Goal: Task Accomplishment & Management: Manage account settings

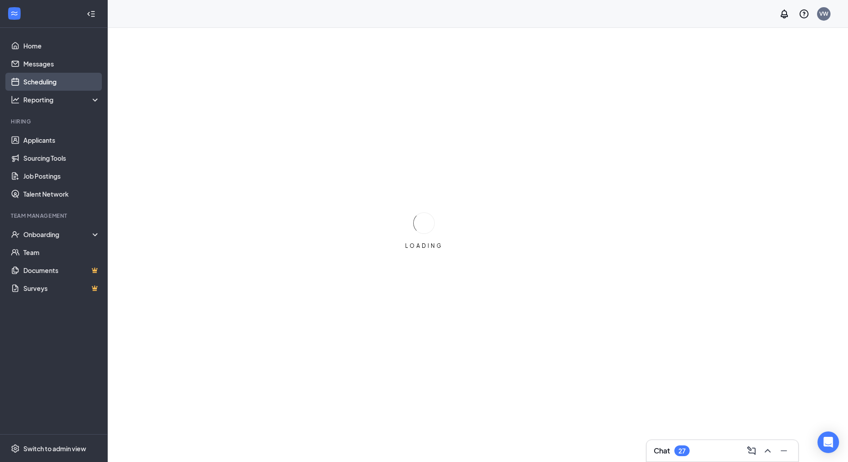
click at [63, 88] on link "Scheduling" at bounding box center [61, 82] width 77 height 18
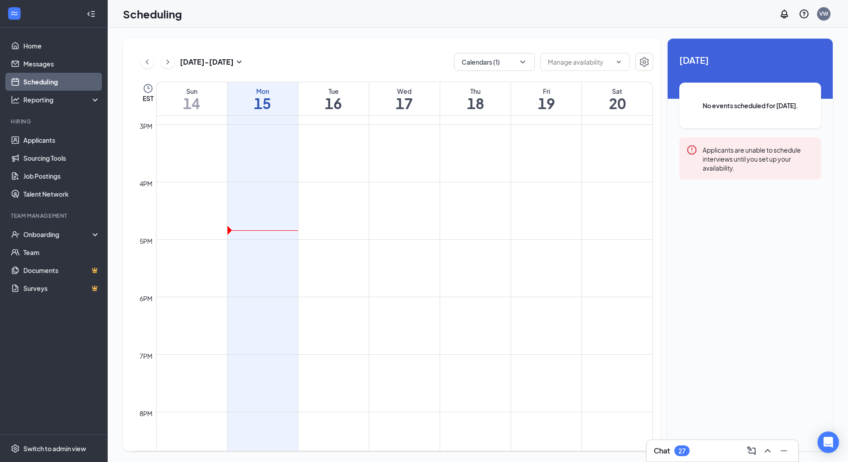
scroll to position [851, 0]
click at [77, 136] on link "Applicants" at bounding box center [61, 140] width 77 height 18
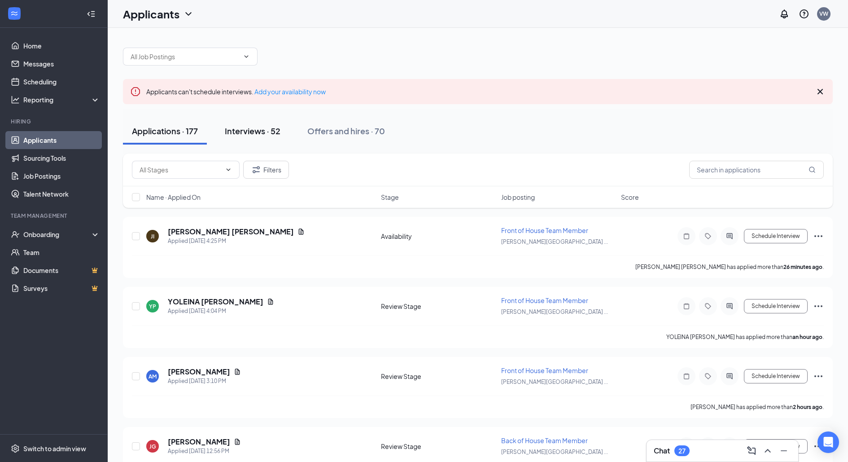
click at [267, 130] on div "Interviews · 52" at bounding box center [253, 130] width 56 height 11
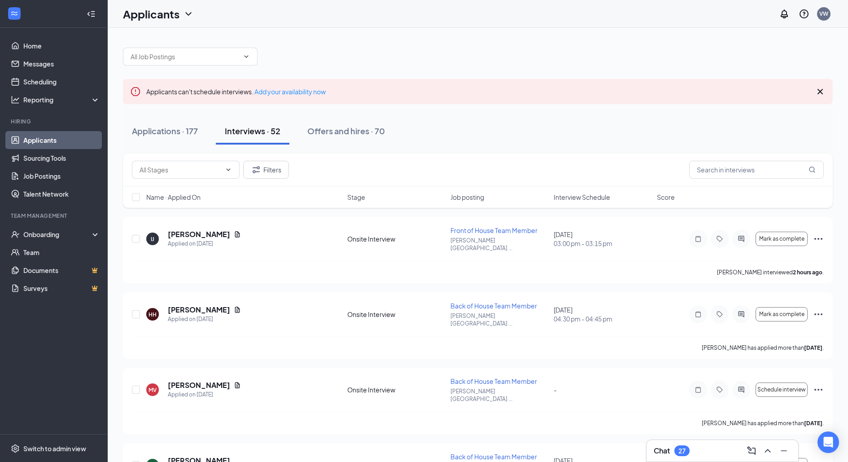
click at [590, 190] on div "Name · Applied On Stage Job posting Interview Schedule Score" at bounding box center [478, 197] width 710 height 22
click at [590, 194] on span "Interview Schedule" at bounding box center [582, 196] width 57 height 9
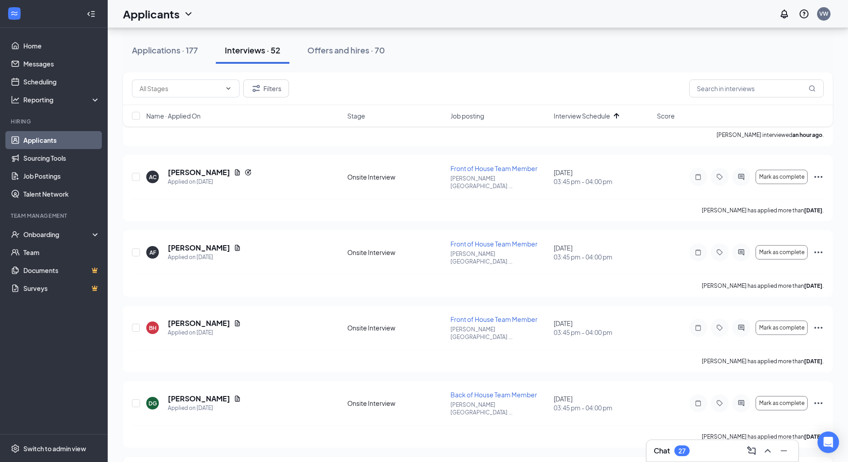
scroll to position [1118, 0]
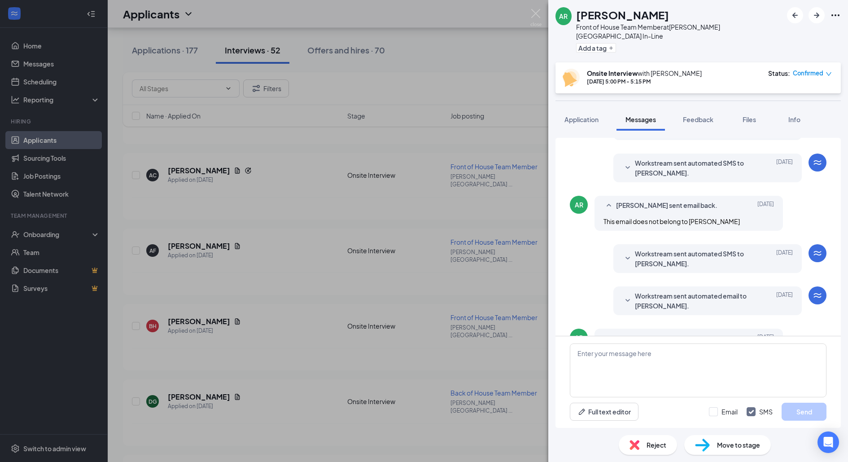
scroll to position [160, 0]
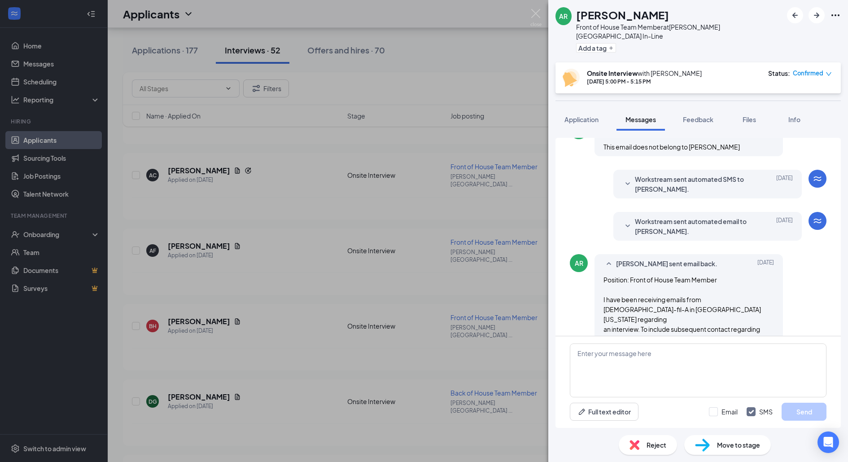
click at [481, 258] on div "AR [PERSON_NAME] Front of House Team Member at [PERSON_NAME][GEOGRAPHIC_DATA] I…" at bounding box center [424, 231] width 848 height 462
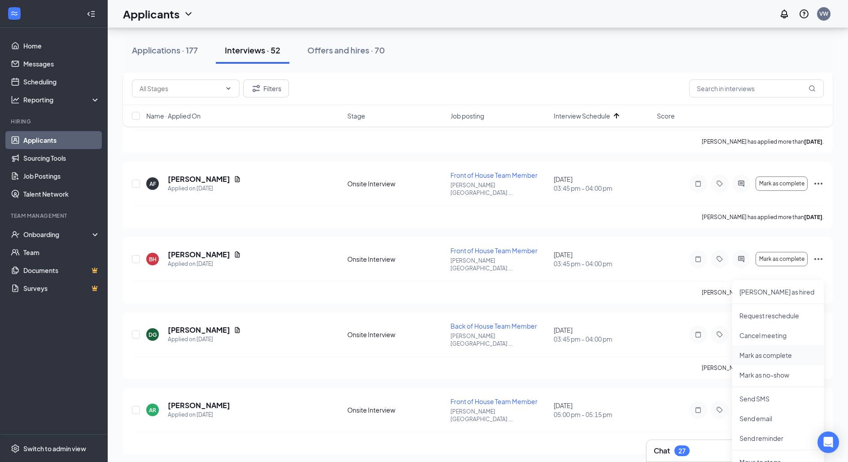
scroll to position [1210, 0]
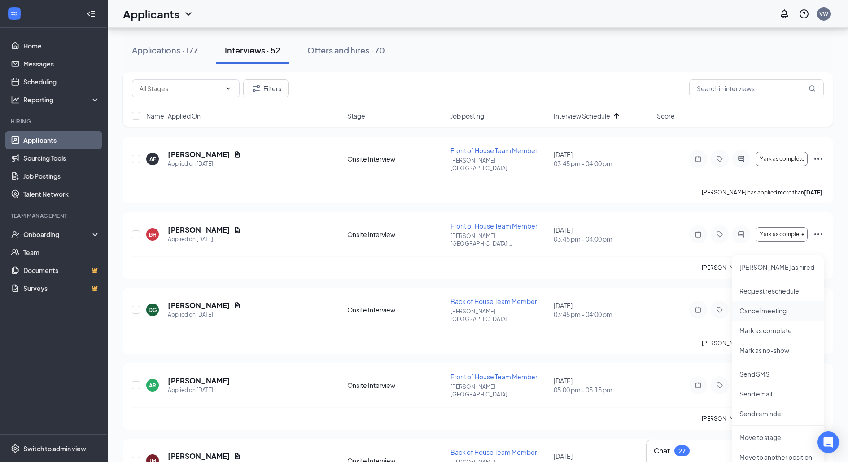
click at [790, 314] on p "Cancel meeting" at bounding box center [777, 310] width 77 height 9
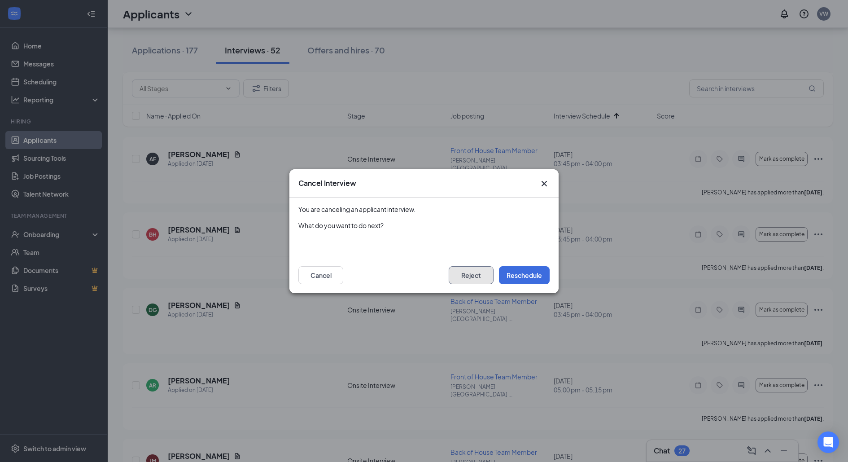
click at [480, 279] on button "Reject" at bounding box center [471, 275] width 45 height 18
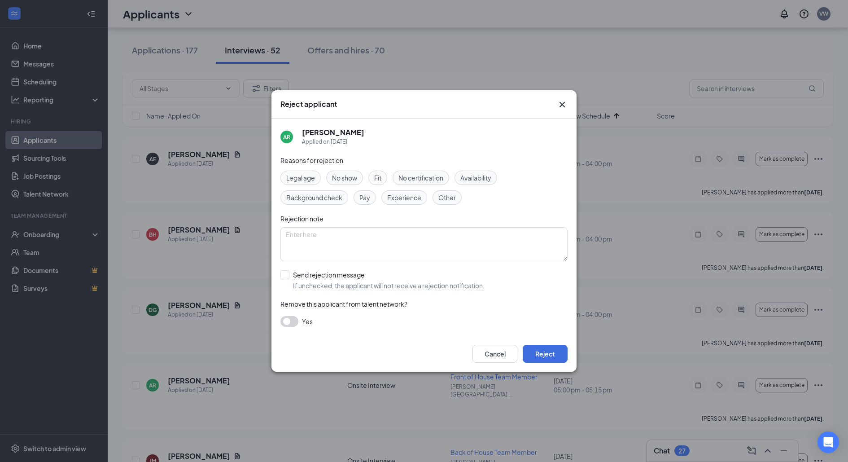
click at [407, 196] on span "Experience" at bounding box center [404, 197] width 34 height 10
click at [377, 175] on span "Fit" at bounding box center [377, 178] width 7 height 10
click at [285, 277] on input "Send rejection message If unchecked, the applicant will not receive a rejection…" at bounding box center [382, 280] width 204 height 20
checkbox input "true"
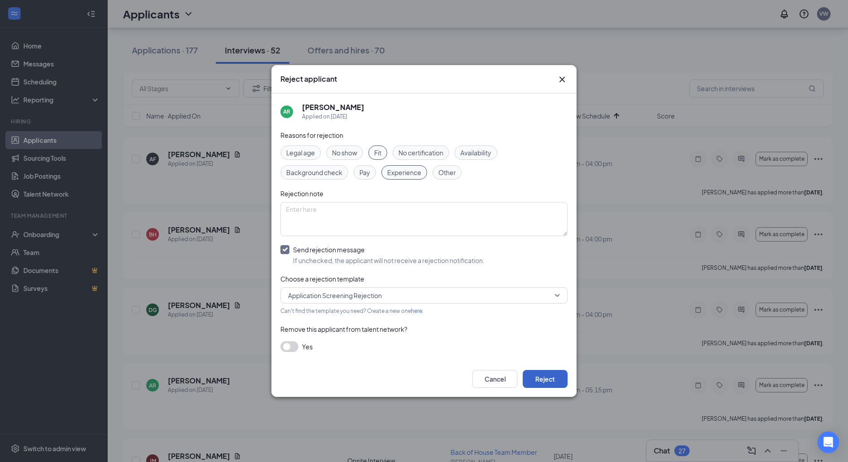
click at [543, 374] on button "Reject" at bounding box center [545, 379] width 45 height 18
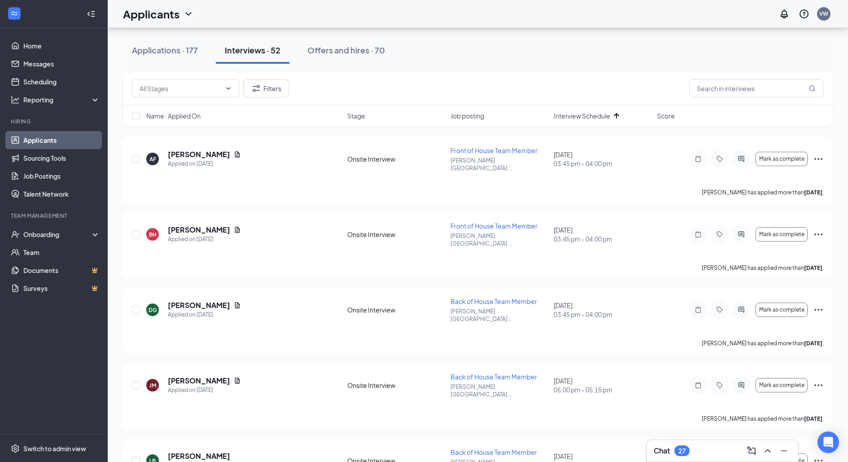
click at [662, 454] on h3 "Chat" at bounding box center [662, 450] width 16 height 10
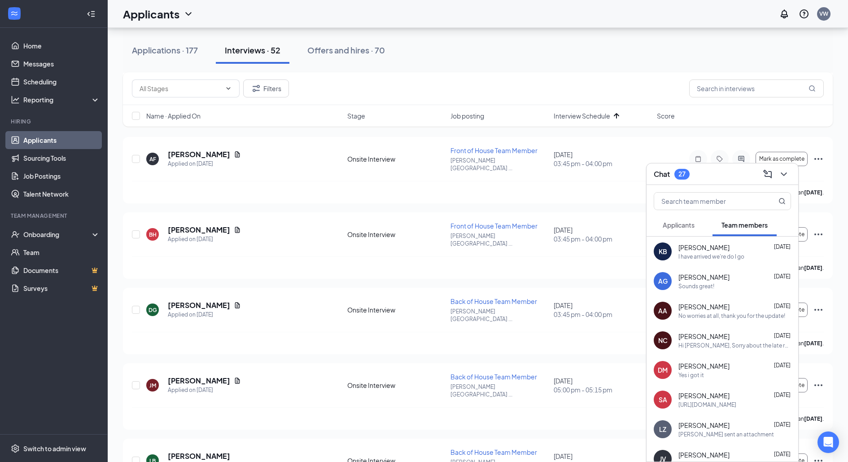
click at [686, 221] on span "Applicants" at bounding box center [679, 225] width 32 height 8
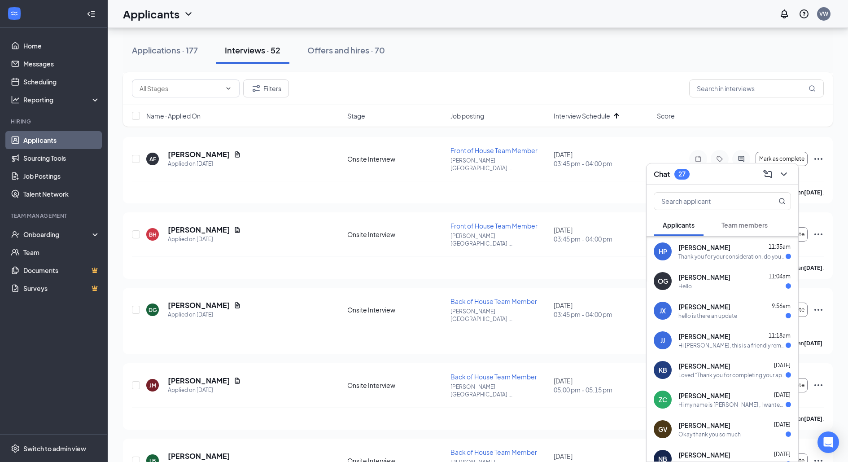
scroll to position [61, 0]
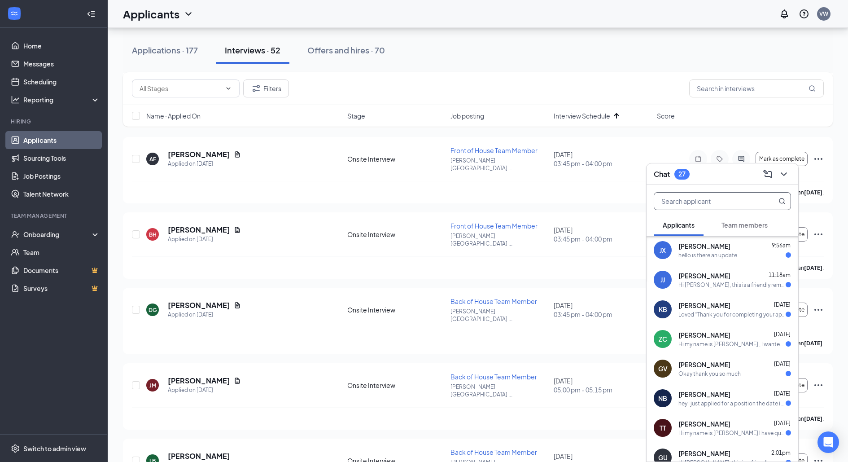
click at [700, 204] on input "text" at bounding box center [707, 200] width 106 height 17
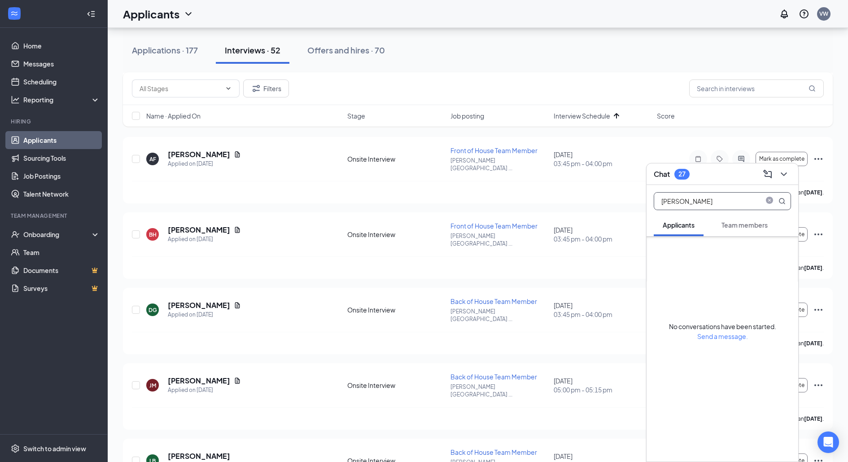
scroll to position [0, 0]
click at [699, 205] on input "[PERSON_NAME]" at bounding box center [707, 200] width 106 height 17
type input "r"
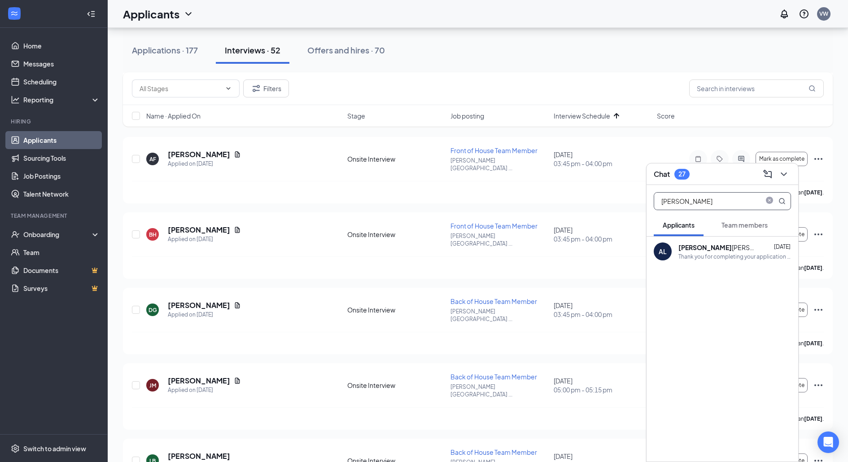
click at [709, 195] on input "[PERSON_NAME]" at bounding box center [707, 200] width 106 height 17
type input "[PERSON_NAME]"
click at [785, 174] on icon "ChevronDown" at bounding box center [784, 174] width 6 height 4
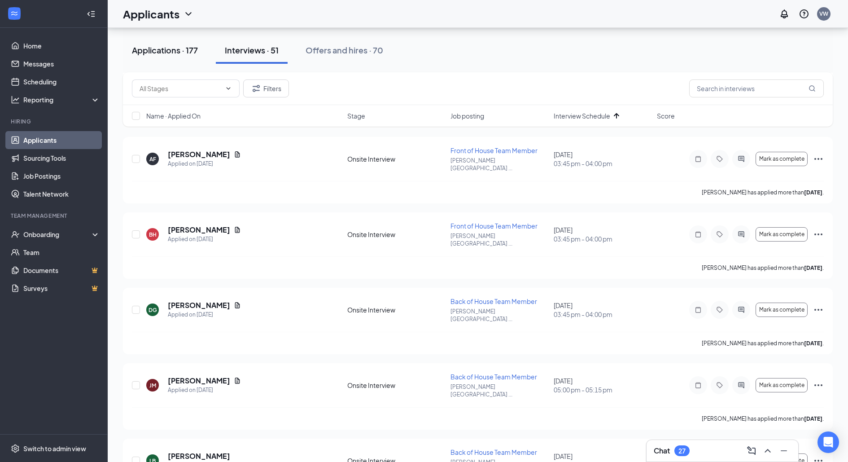
click at [183, 55] on div "Applications · 177" at bounding box center [165, 49] width 66 height 11
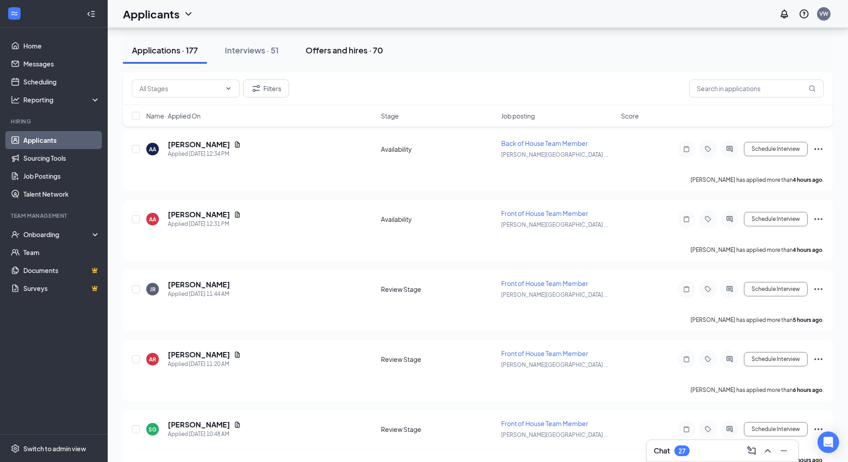
click at [334, 48] on div "Offers and hires · 70" at bounding box center [345, 49] width 78 height 11
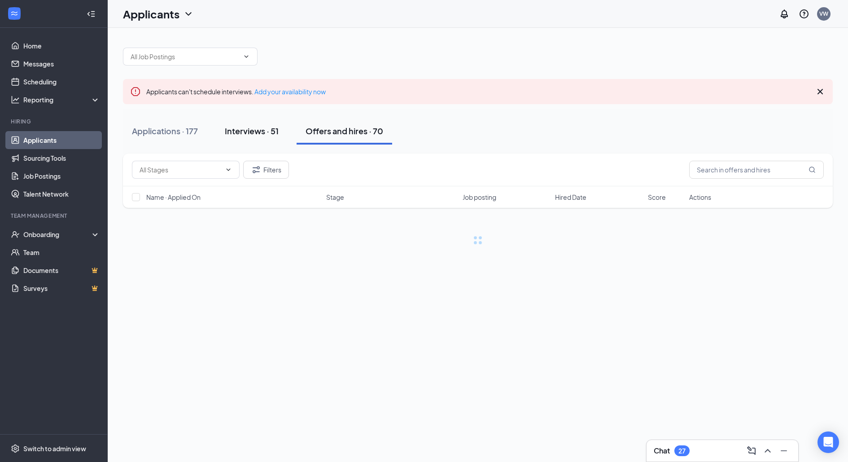
click at [245, 127] on div "Interviews · 51" at bounding box center [252, 130] width 54 height 11
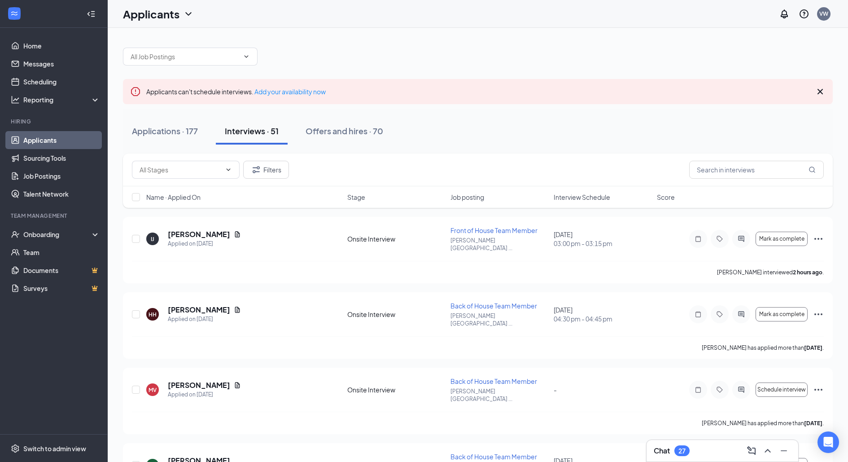
click at [570, 201] on div "Name · Applied On Stage Job posting Interview Schedule Score" at bounding box center [478, 197] width 710 height 22
click at [570, 197] on span "Interview Schedule" at bounding box center [582, 196] width 57 height 9
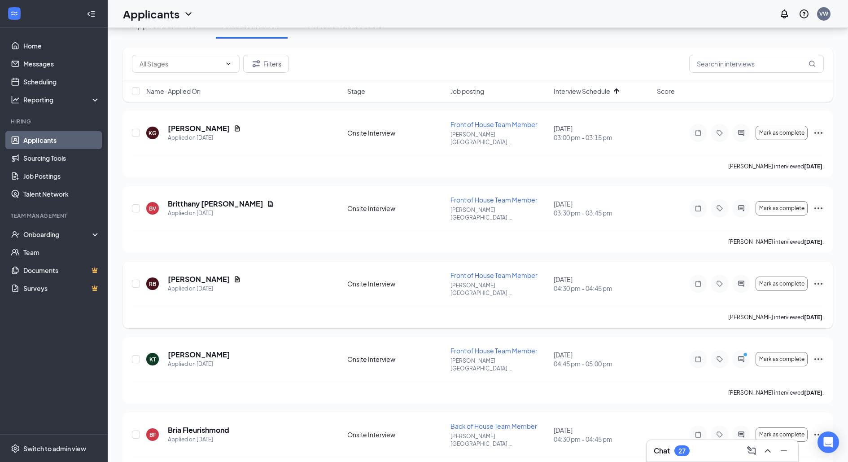
scroll to position [44, 0]
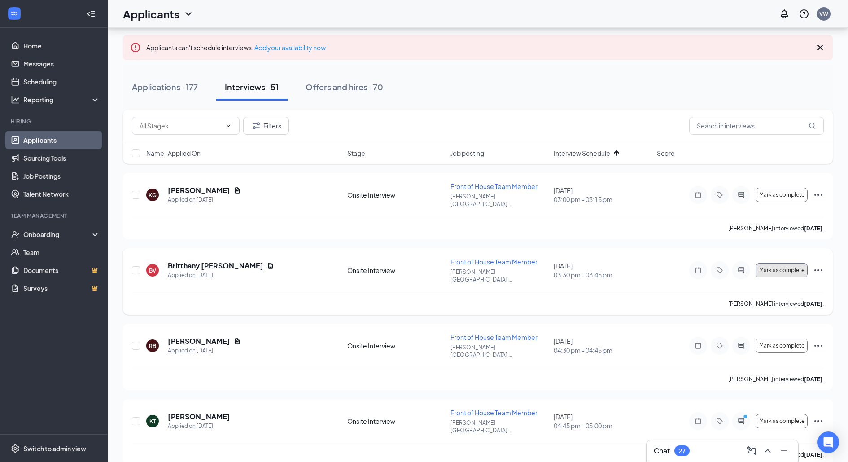
click at [788, 263] on button "Mark as complete" at bounding box center [781, 270] width 52 height 14
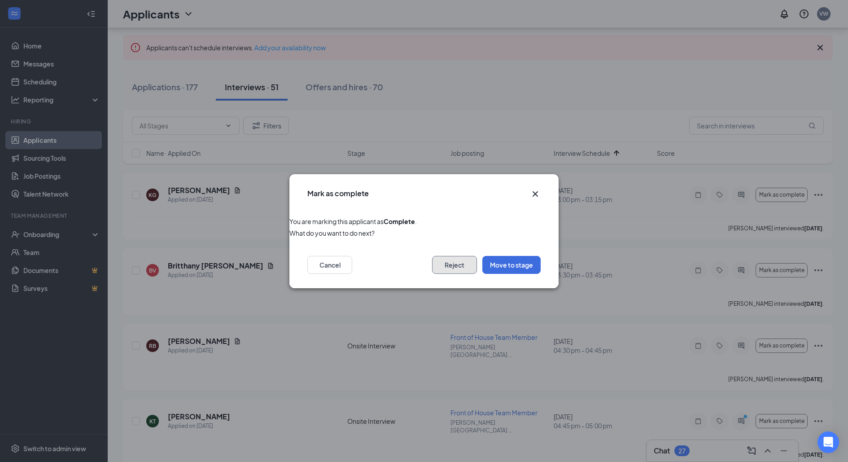
click at [457, 263] on button "Reject" at bounding box center [454, 265] width 45 height 18
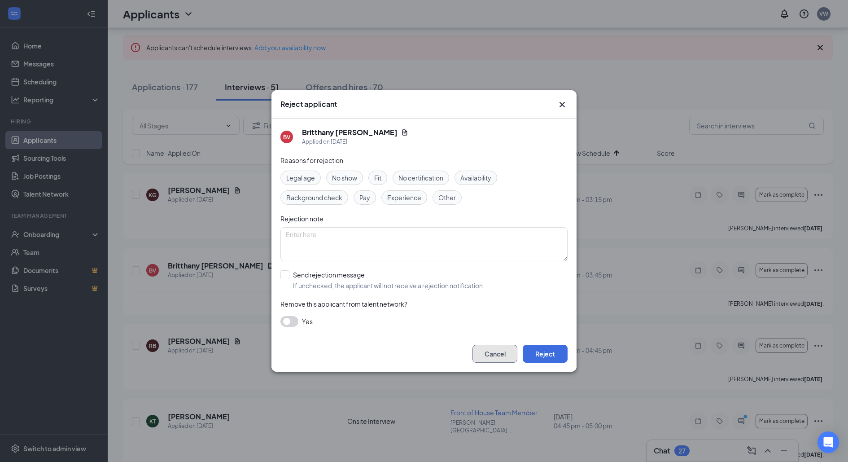
click at [482, 357] on button "Cancel" at bounding box center [494, 354] width 45 height 18
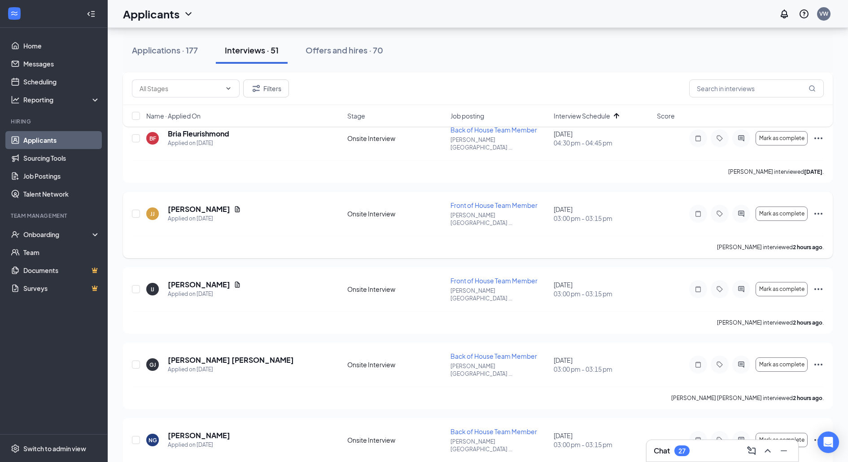
scroll to position [415, 0]
